Goal: Task Accomplishment & Management: Use online tool/utility

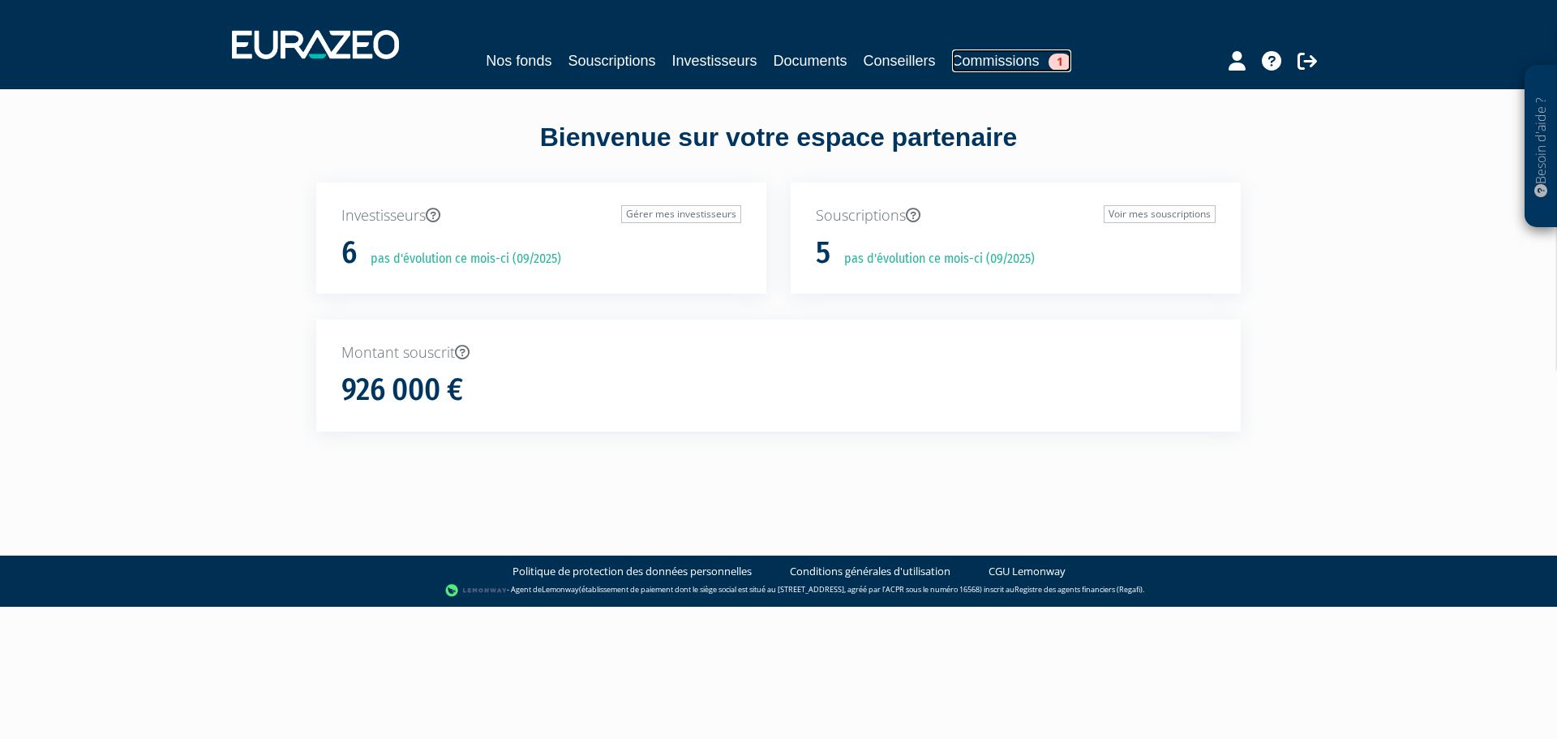
click at [992, 60] on link "Commissions 1" at bounding box center [1011, 60] width 119 height 23
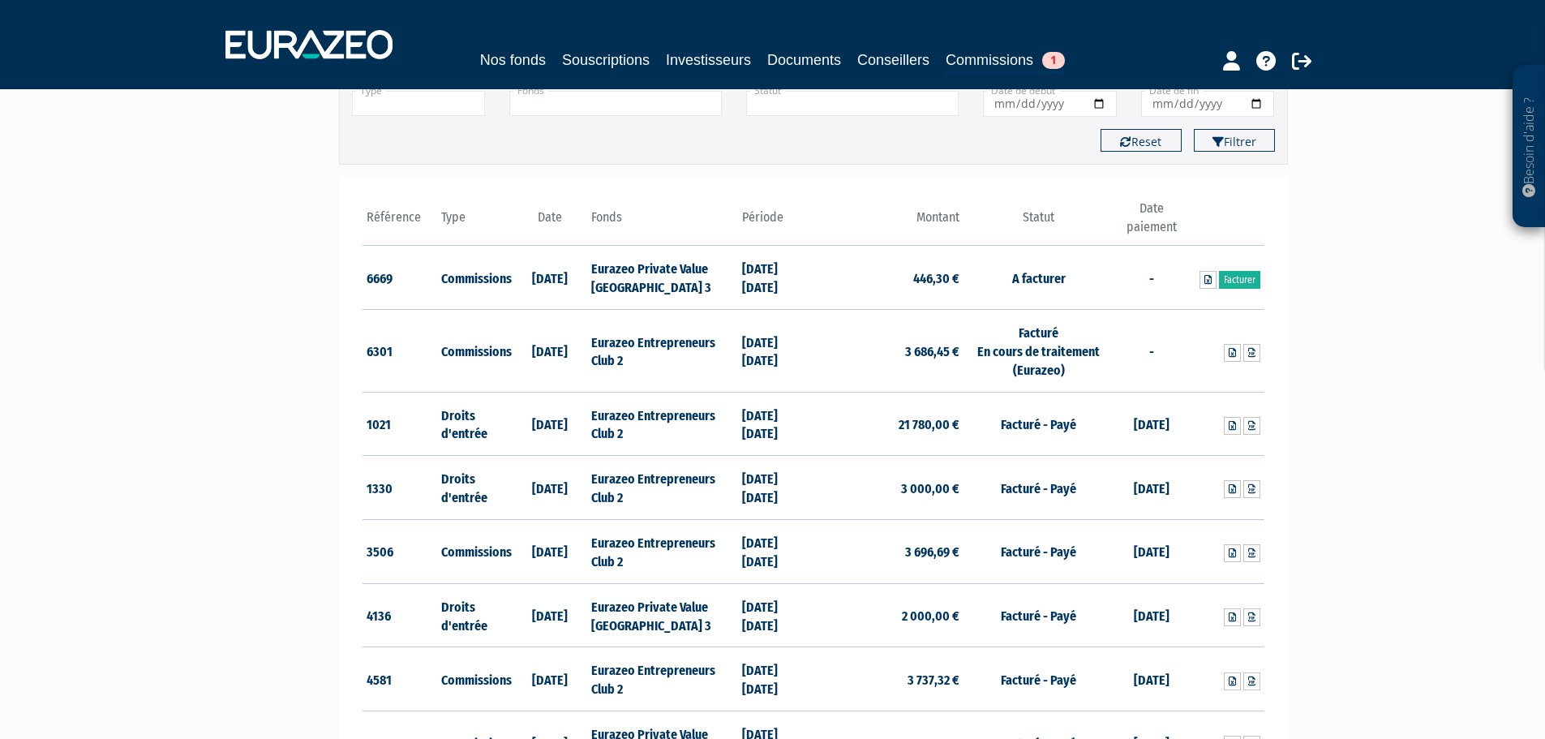
scroll to position [162, 0]
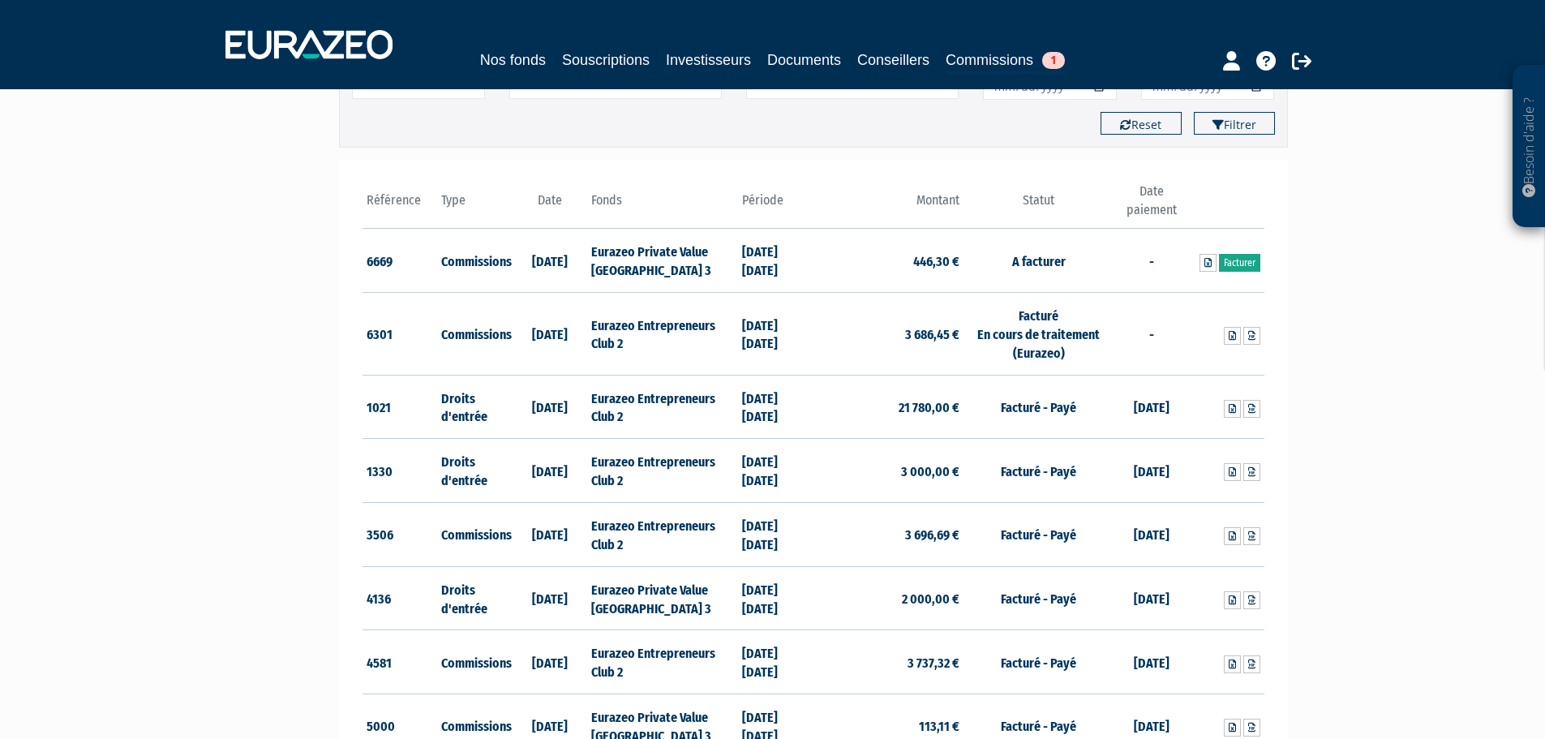
click at [1243, 264] on link "Facturer" at bounding box center [1239, 263] width 41 height 18
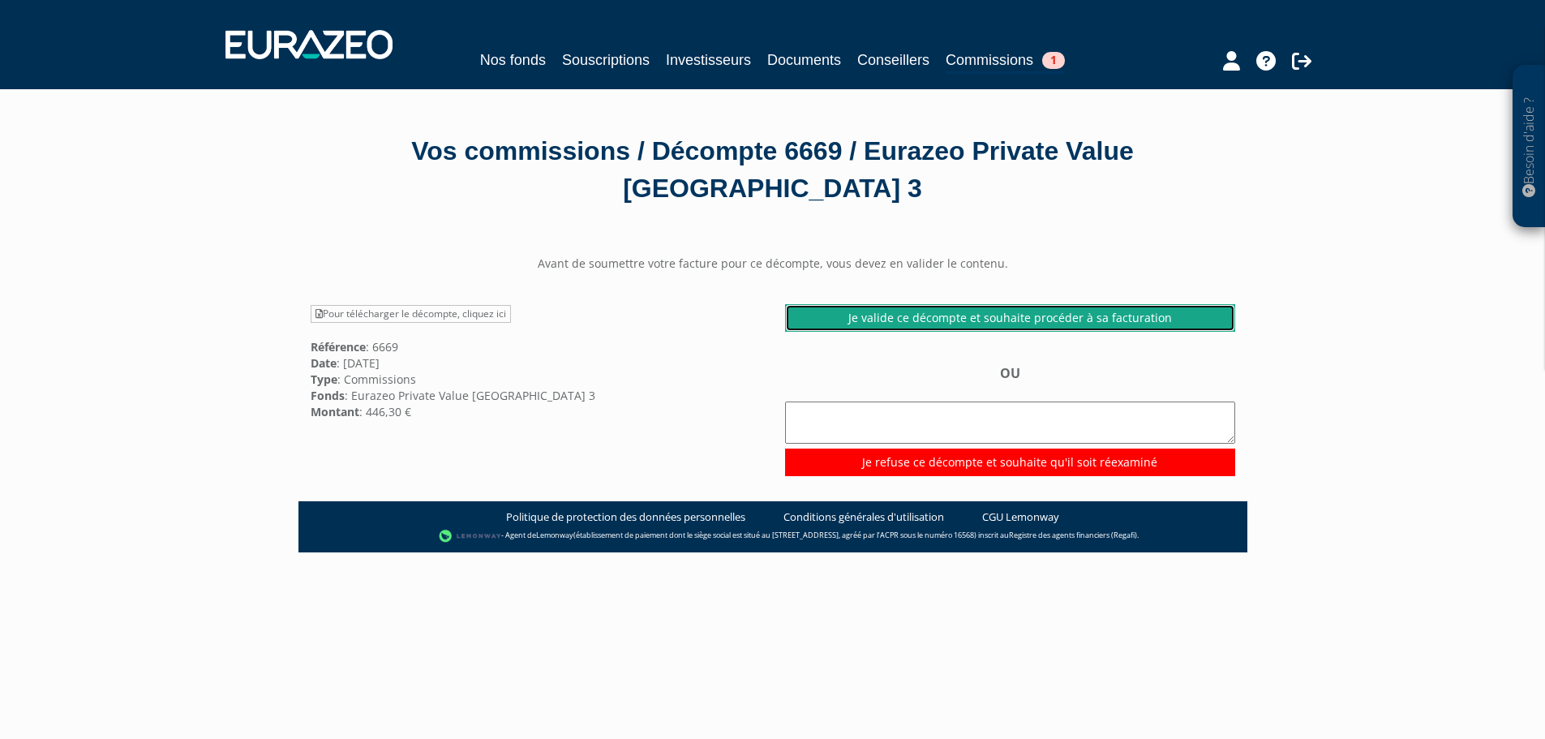
click at [1092, 317] on link "Je valide ce décompte et souhaite procéder à sa facturation" at bounding box center [1010, 318] width 450 height 28
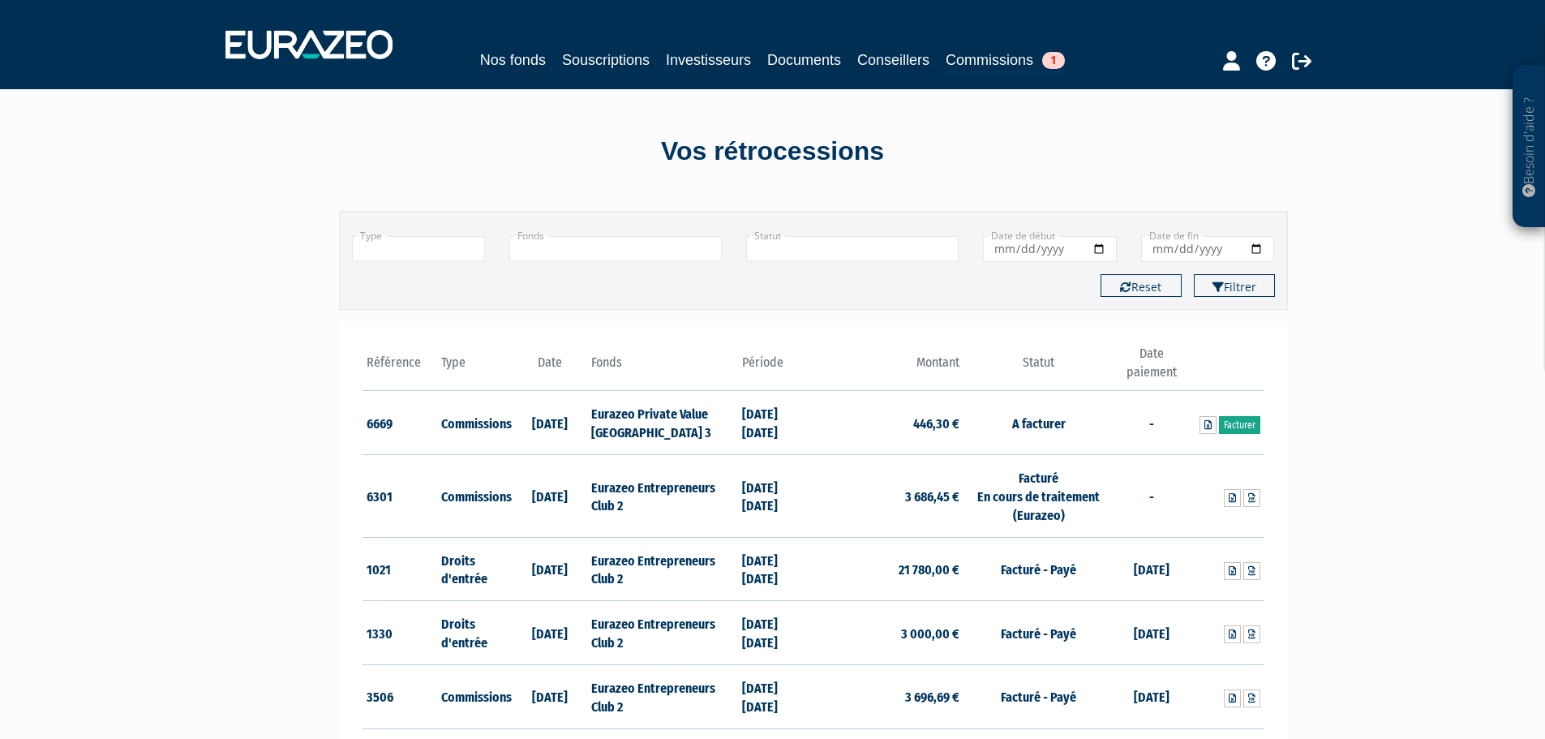
click at [1243, 429] on link "Facturer" at bounding box center [1239, 425] width 41 height 18
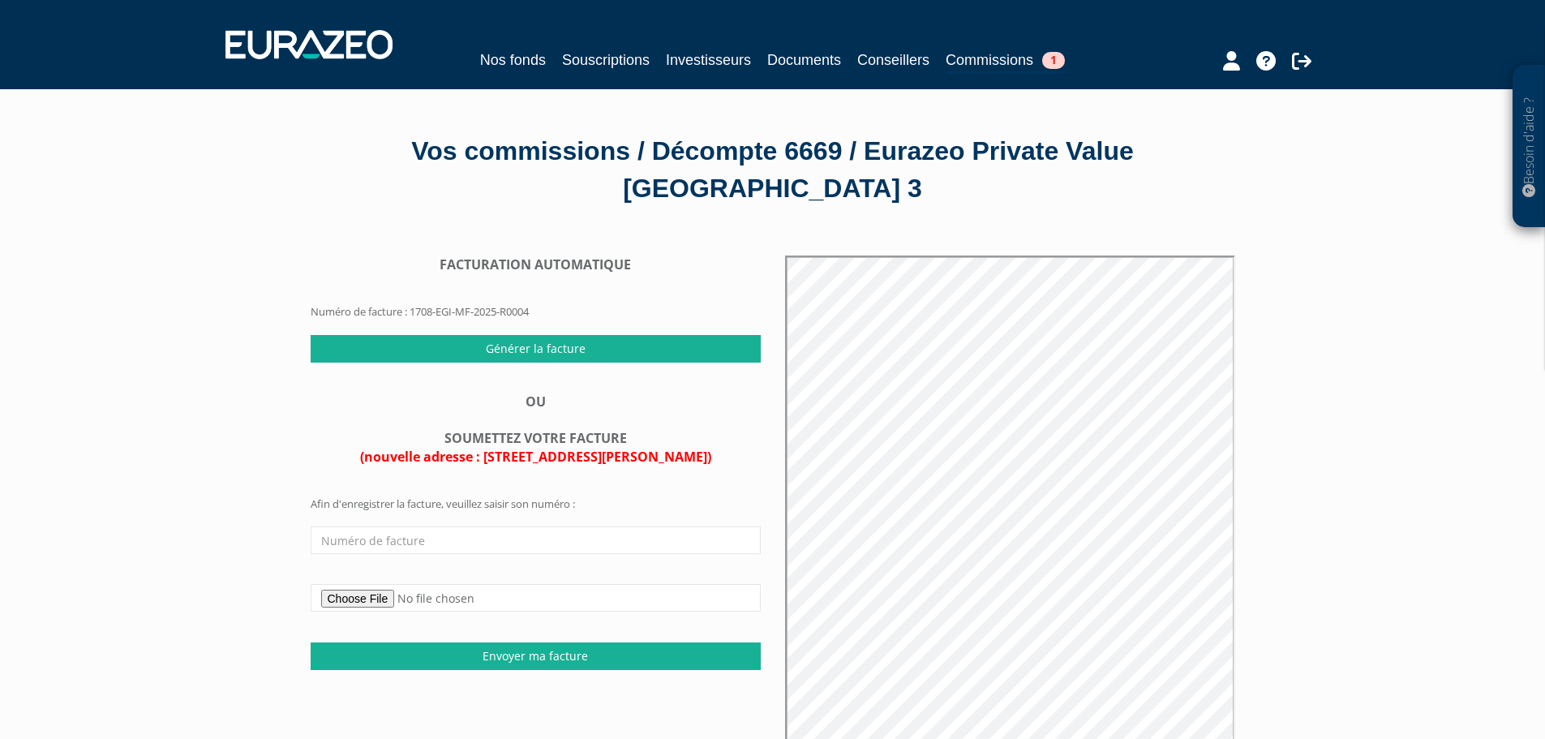
click at [1314, 66] on div at bounding box center [1238, 59] width 186 height 32
click at [1301, 63] on icon at bounding box center [1301, 60] width 19 height 19
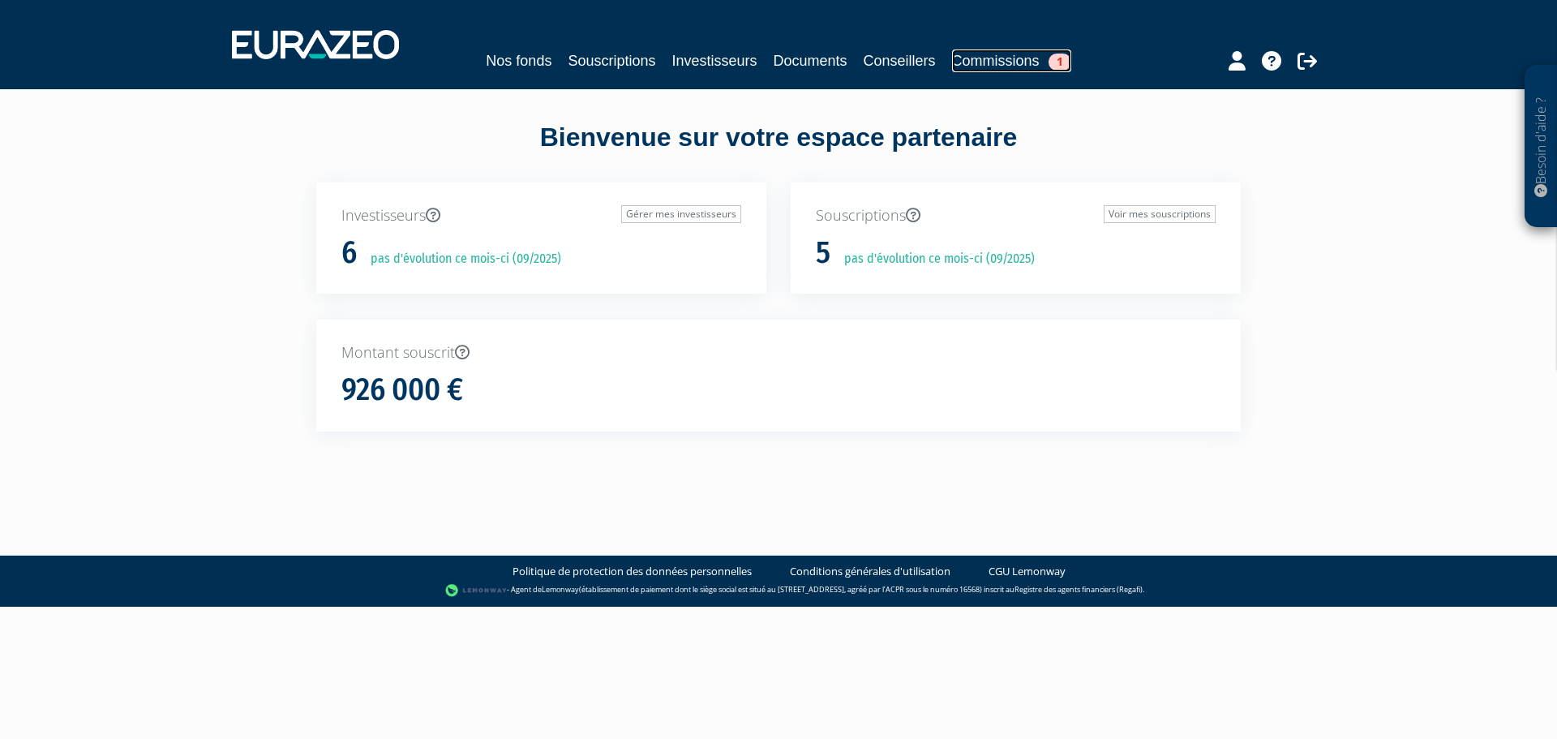
click at [1011, 60] on link "Commissions 1" at bounding box center [1011, 60] width 119 height 23
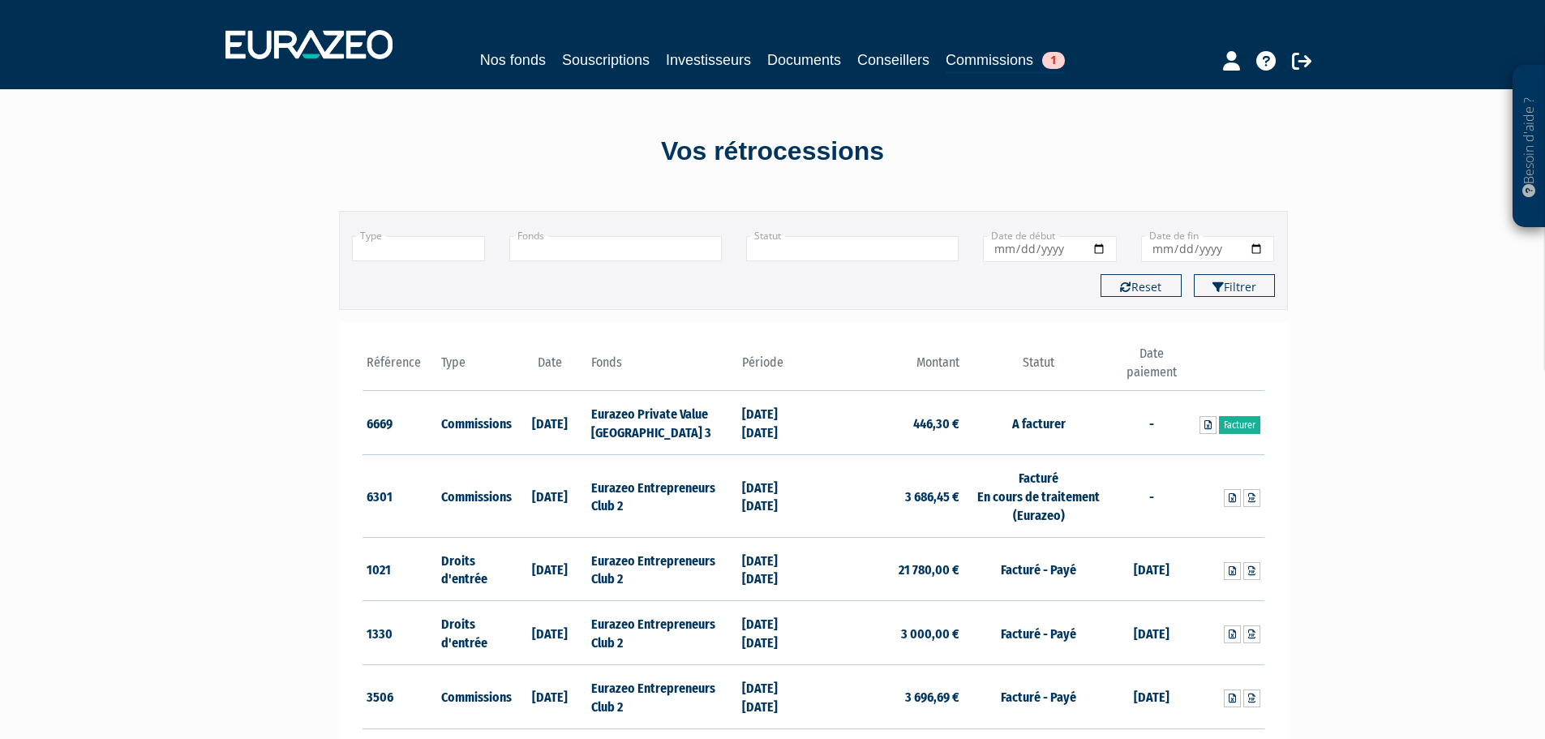
click at [612, 402] on td "Eurazeo Private Value Europe 3" at bounding box center [662, 423] width 150 height 64
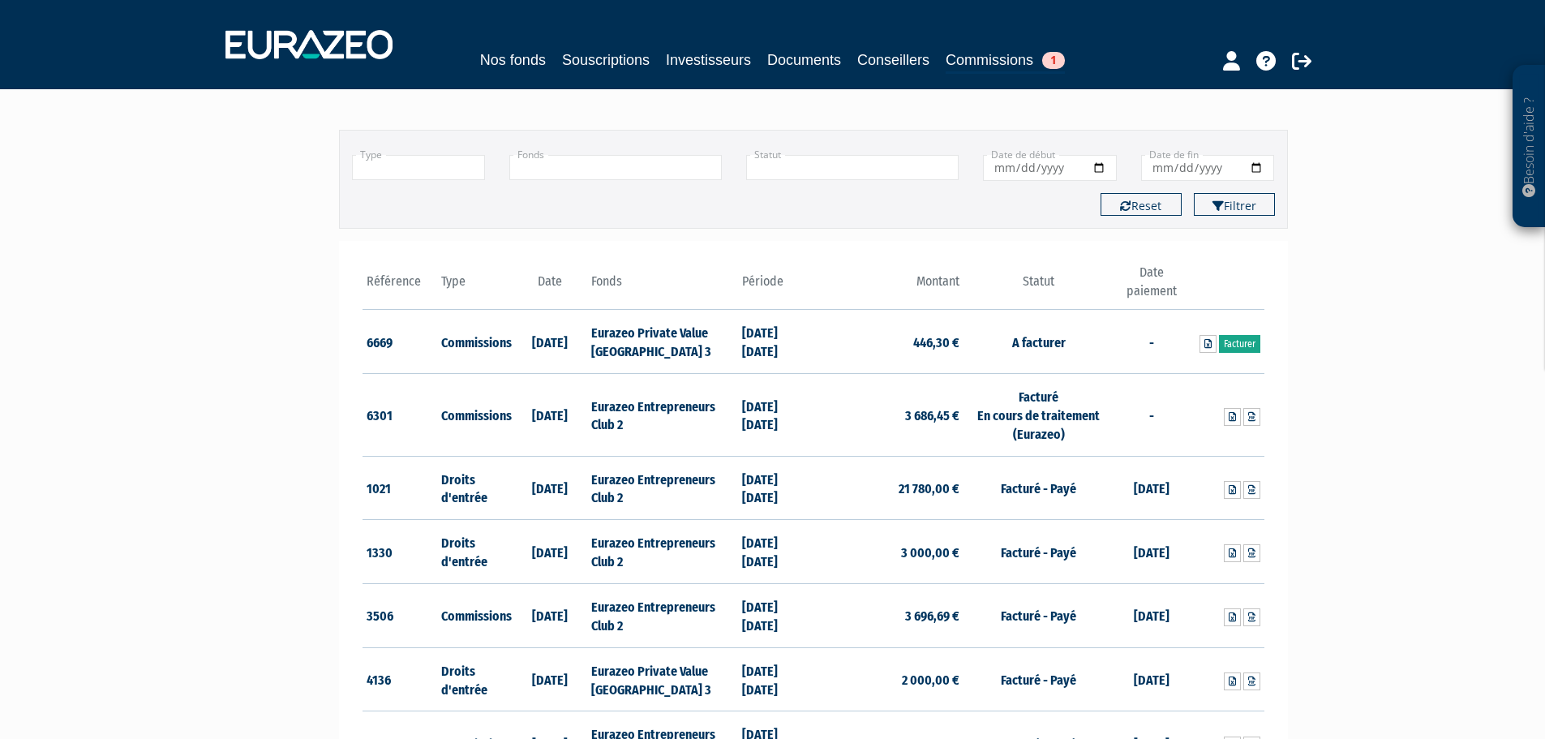
click at [1249, 349] on link "Facturer" at bounding box center [1239, 344] width 41 height 18
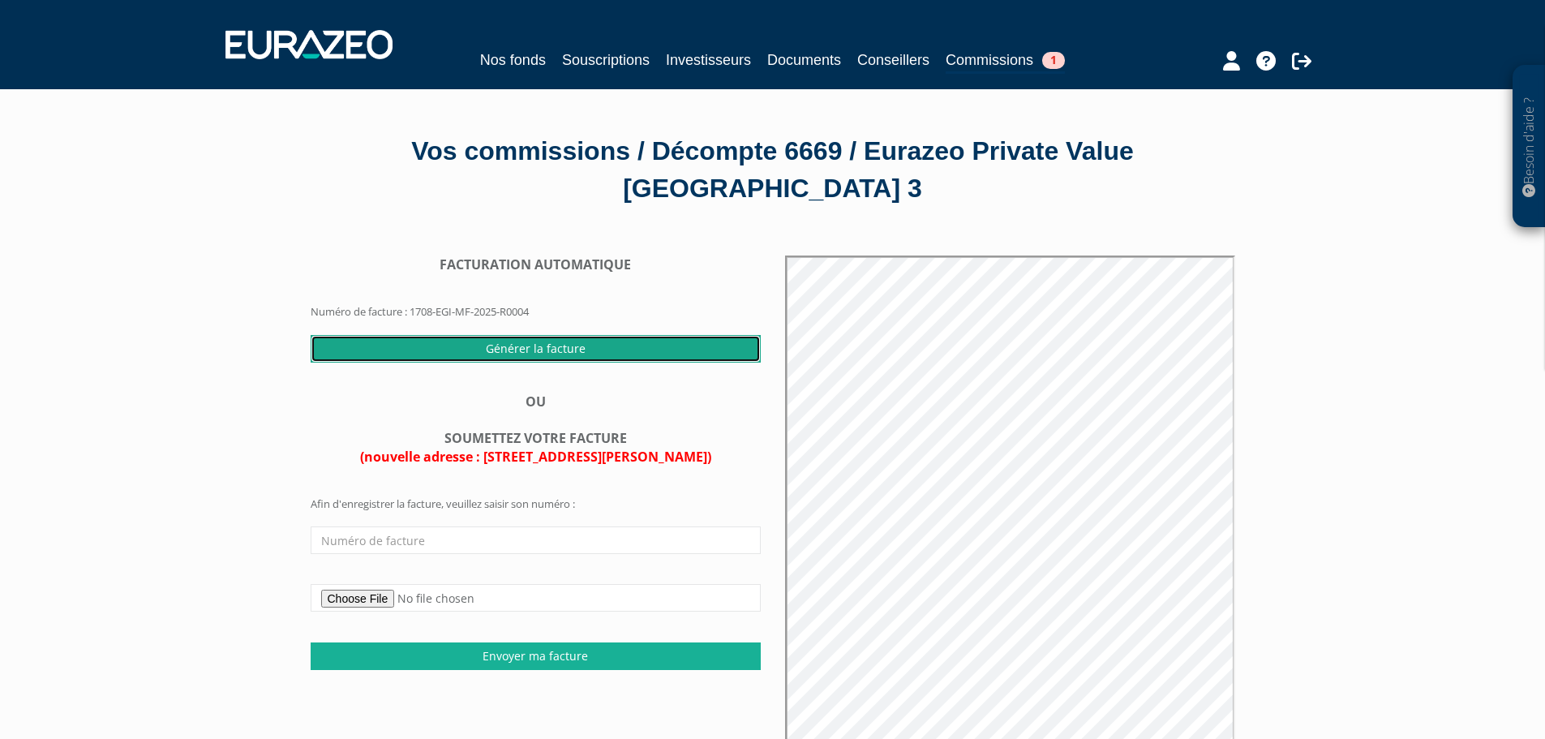
click at [551, 356] on input "Générer la facture" at bounding box center [536, 349] width 450 height 28
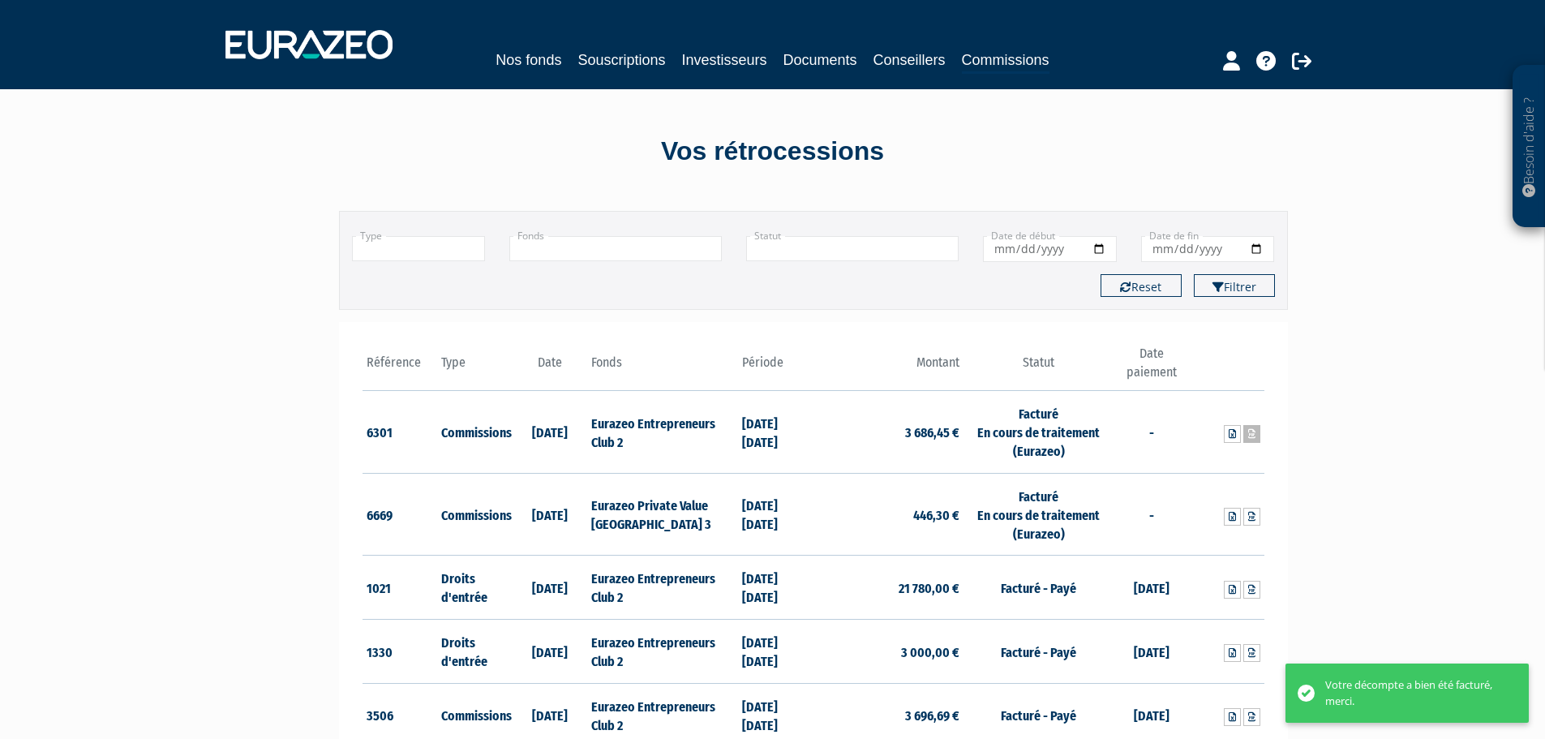
click at [1251, 436] on icon at bounding box center [1251, 434] width 7 height 10
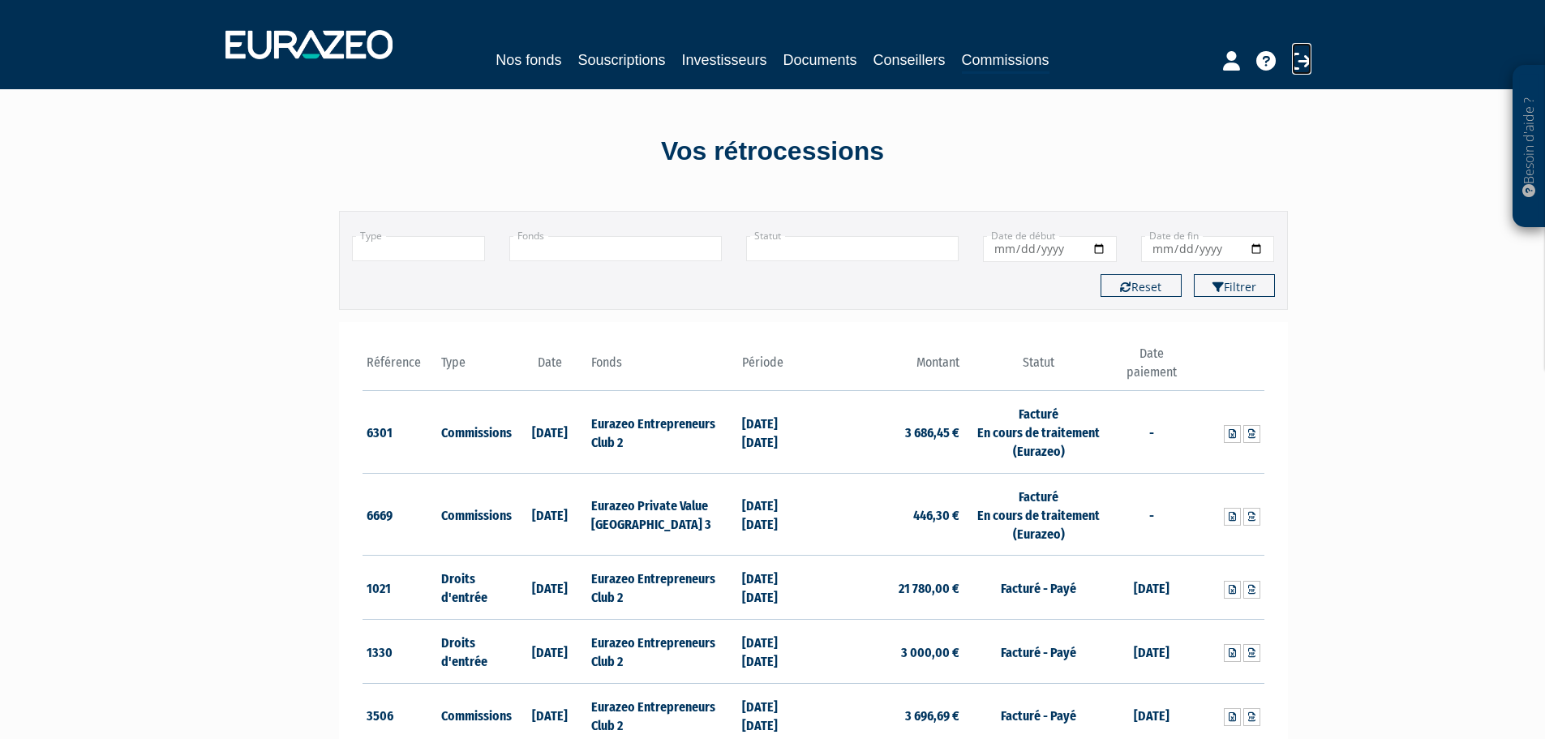
click at [1303, 62] on icon at bounding box center [1301, 60] width 19 height 19
